Goal: Find specific page/section: Find specific page/section

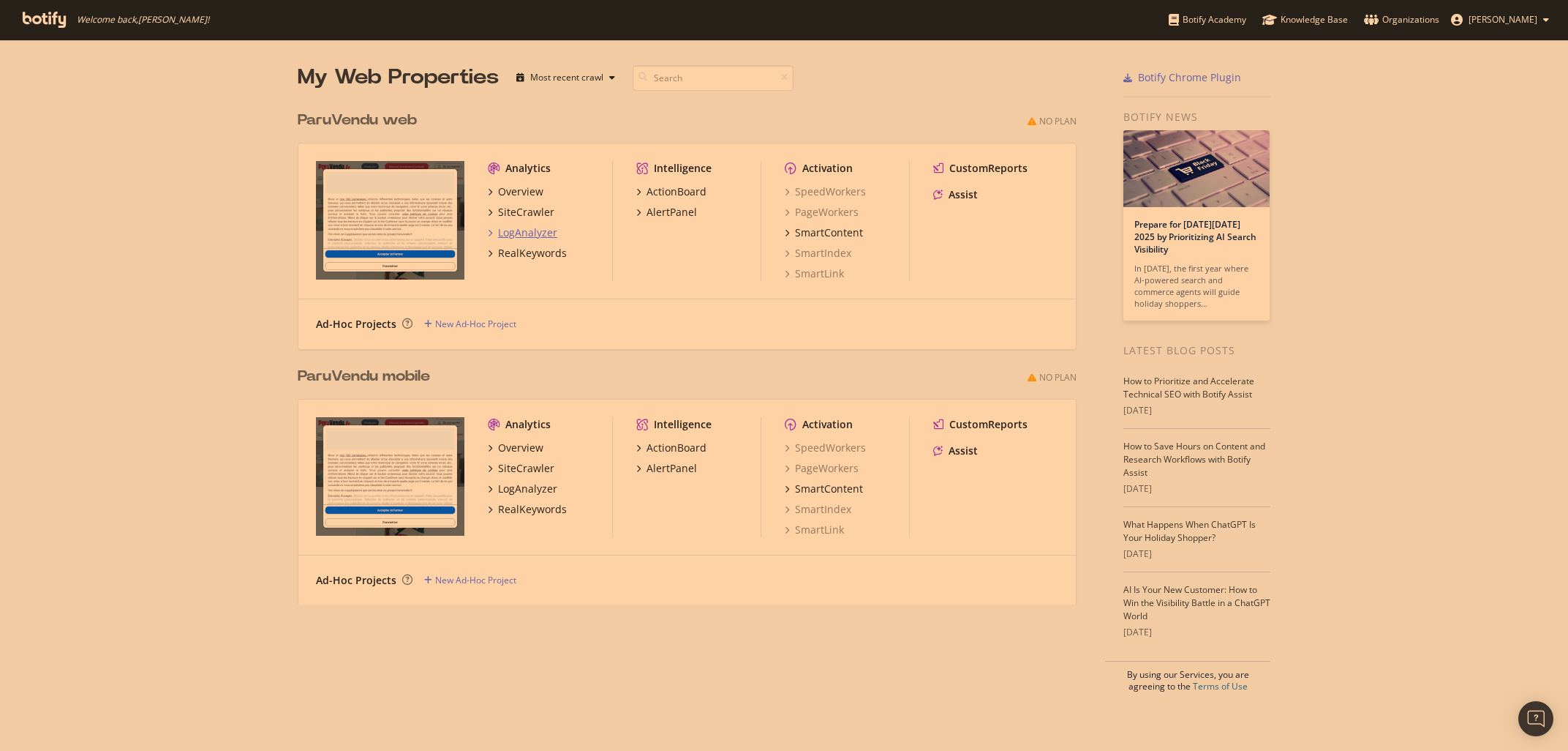
scroll to position [751, 1568]
click at [507, 229] on div "LogAnalyzer" at bounding box center [527, 233] width 60 height 15
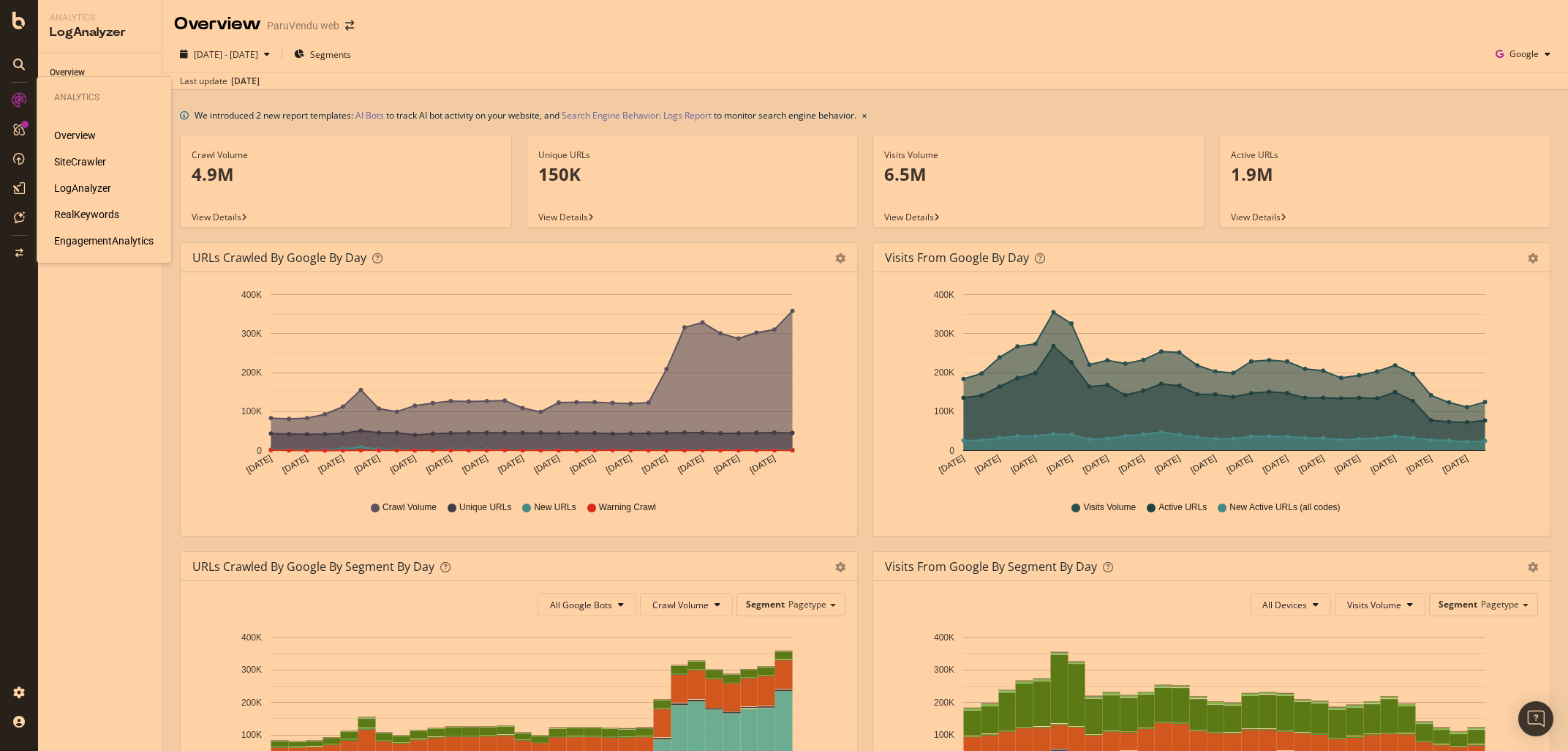
click at [71, 161] on div "SiteCrawler" at bounding box center [80, 162] width 52 height 15
